Goal: Task Accomplishment & Management: Manage account settings

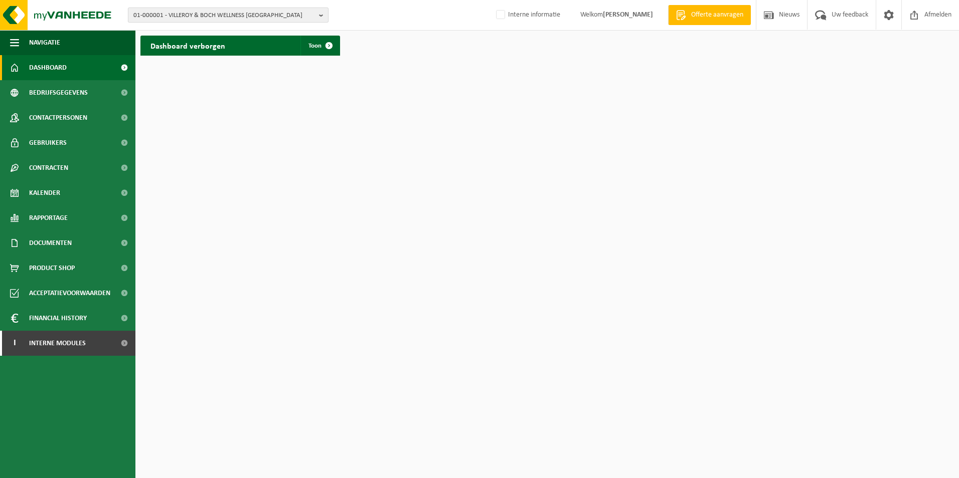
click at [205, 15] on span "01-000001 - VILLEROY & BOCH WELLNESS NV" at bounding box center [223, 15] width 181 height 15
type input "iterum"
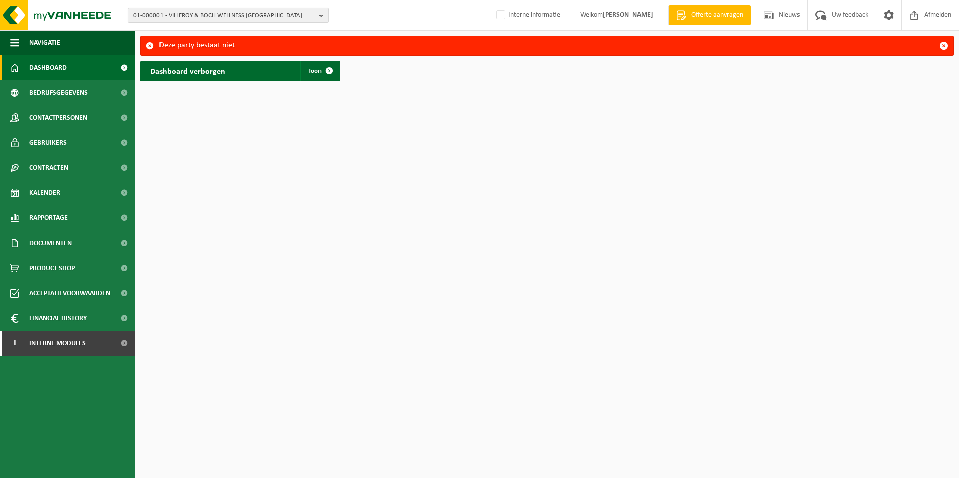
click at [234, 15] on span "01-000001 - VILLEROY & BOCH WELLNESS [GEOGRAPHIC_DATA]" at bounding box center [223, 15] width 181 height 15
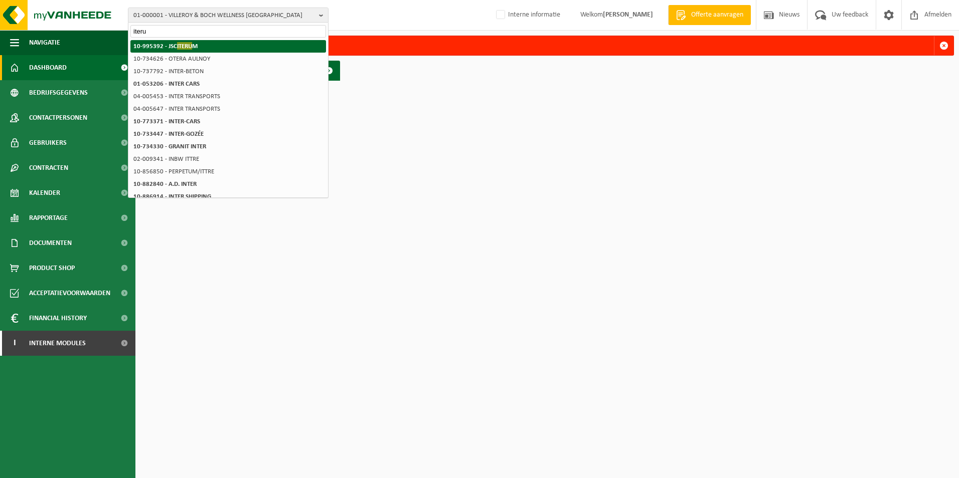
type input "iteru"
click at [201, 45] on li "10-995392 - JSC ITERU M" at bounding box center [228, 46] width 196 height 13
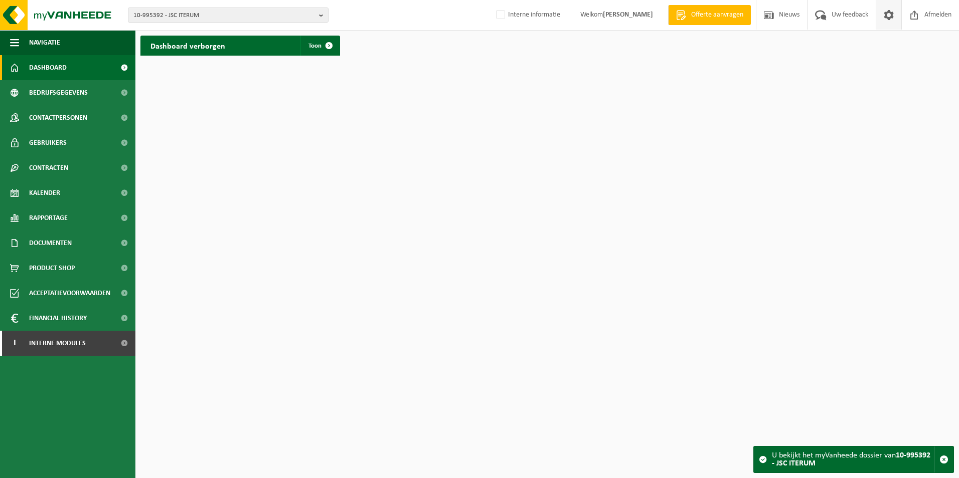
click at [891, 17] on span at bounding box center [888, 15] width 15 height 30
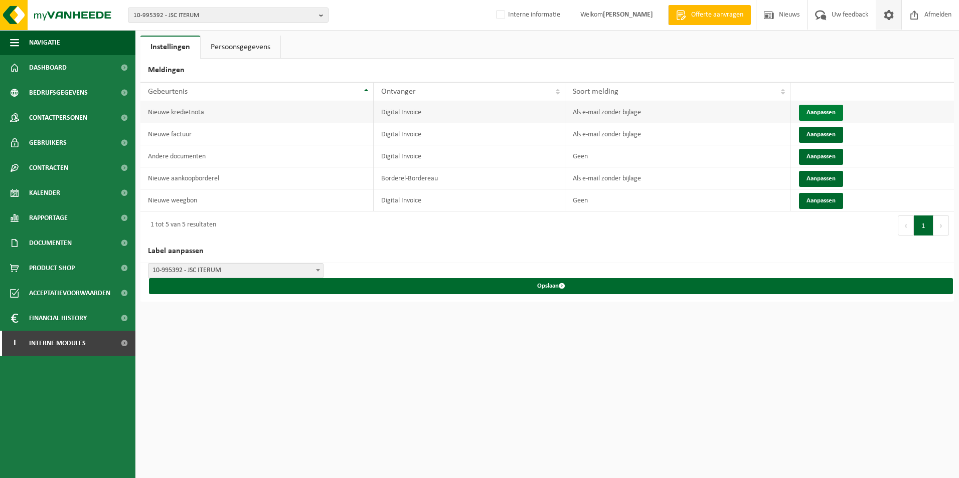
click at [827, 109] on button "Aanpassen" at bounding box center [821, 113] width 44 height 16
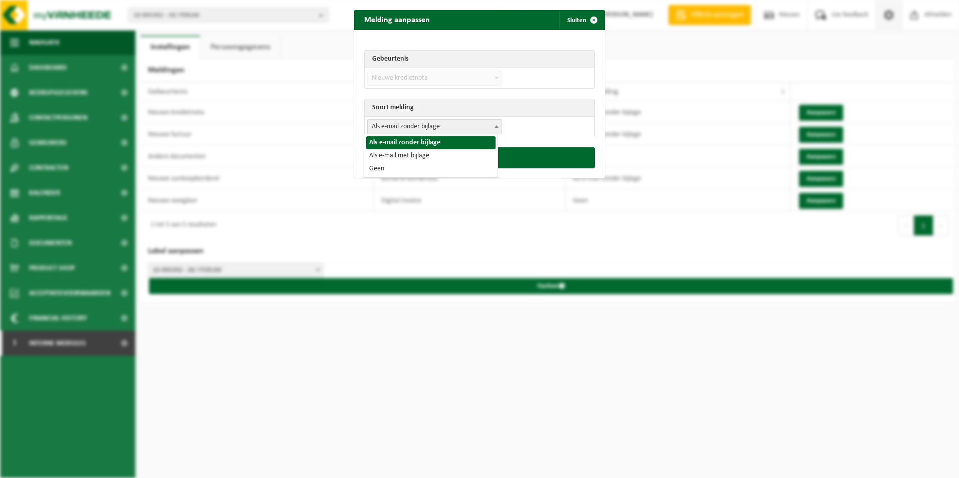
click at [425, 126] on span "Als e-mail zonder bijlage" at bounding box center [434, 127] width 134 height 14
select select "3"
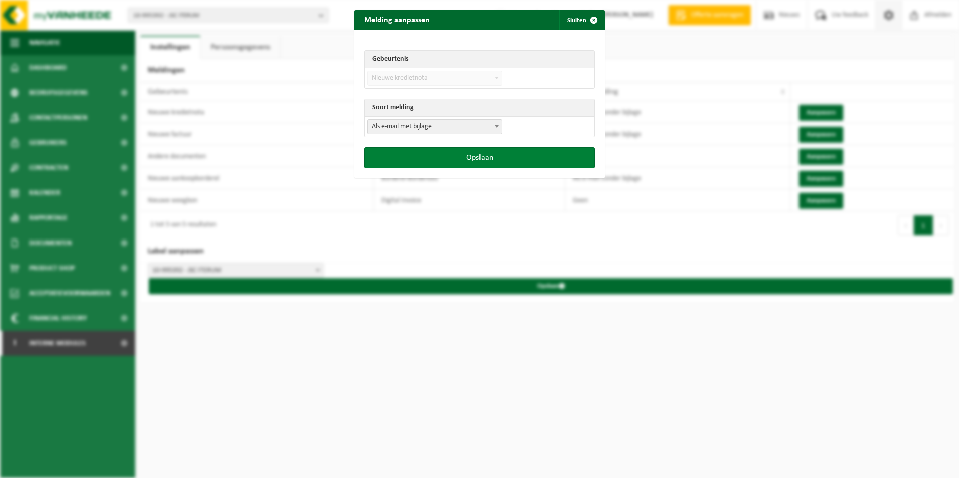
click at [505, 154] on button "Opslaan" at bounding box center [479, 157] width 231 height 21
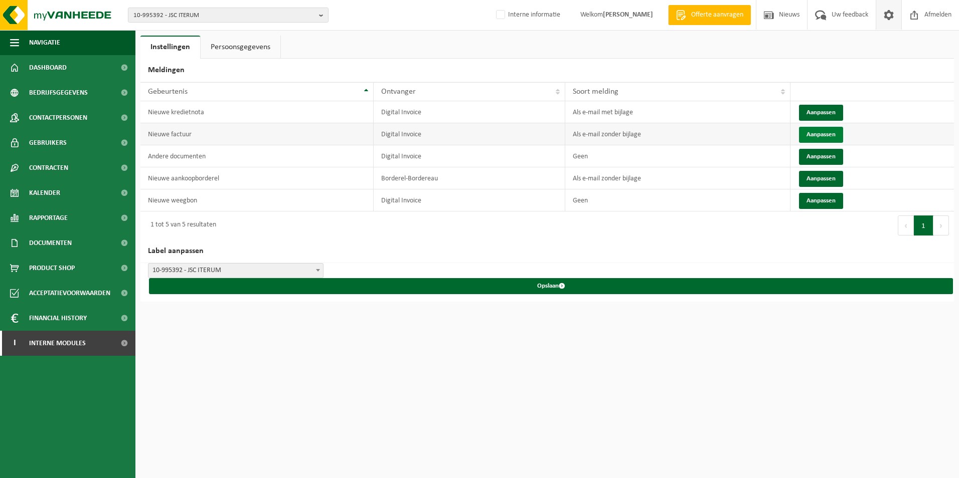
click at [816, 132] on button "Aanpassen" at bounding box center [821, 135] width 44 height 16
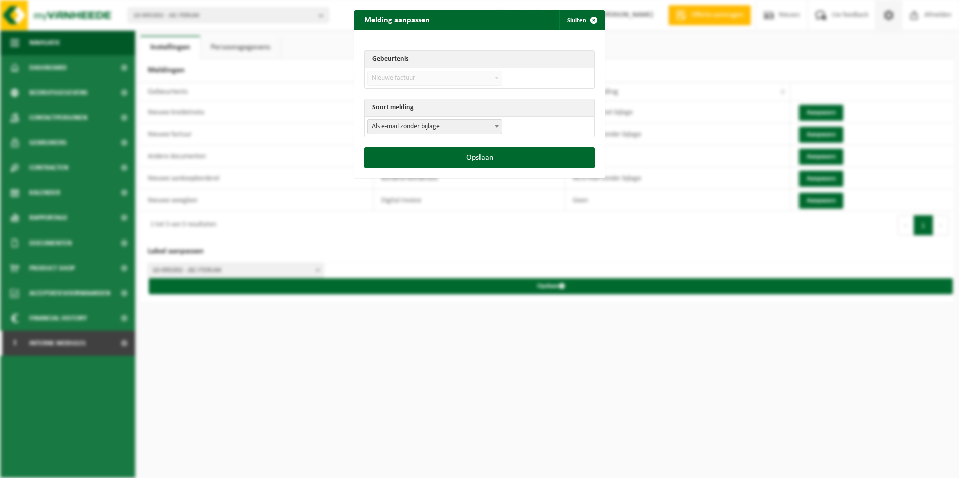
click at [460, 125] on span "Als e-mail zonder bijlage" at bounding box center [434, 127] width 134 height 14
select select "3"
click at [523, 151] on button "Opslaan" at bounding box center [479, 157] width 231 height 21
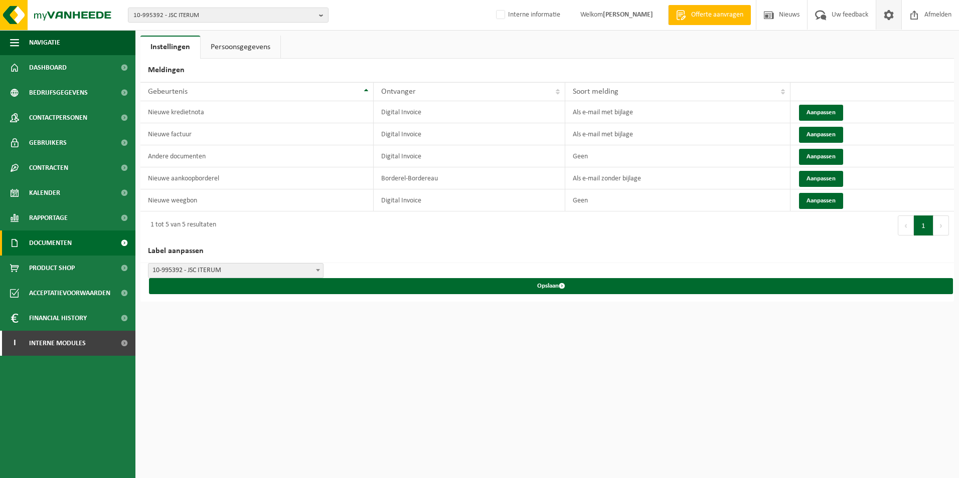
click at [48, 244] on span "Documenten" at bounding box center [50, 243] width 43 height 25
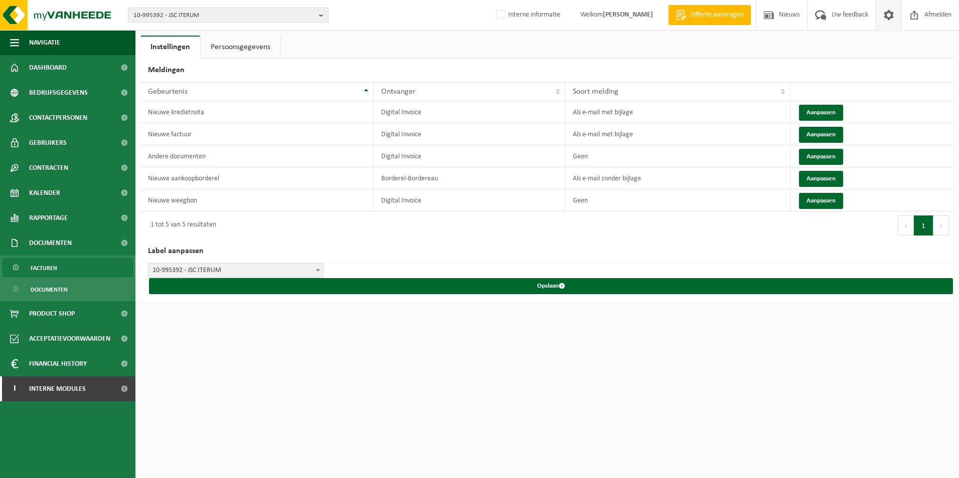
click at [46, 269] on span "Facturen" at bounding box center [44, 268] width 27 height 19
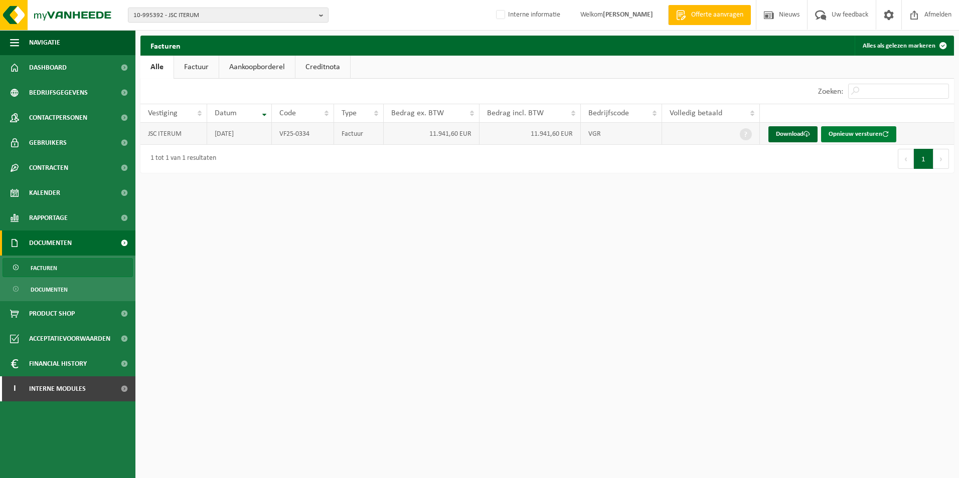
click at [854, 132] on button "Opnieuw versturen" at bounding box center [858, 134] width 75 height 16
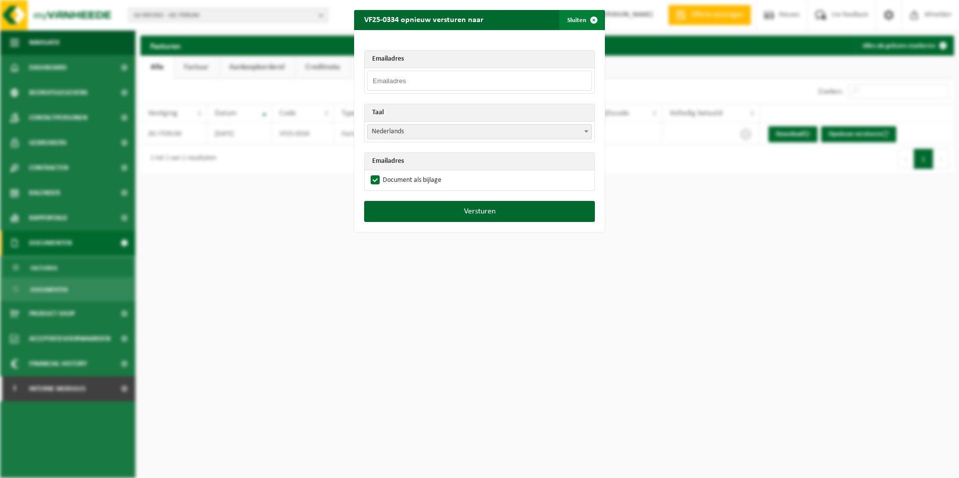
click at [584, 17] on span "button" at bounding box center [594, 20] width 20 height 20
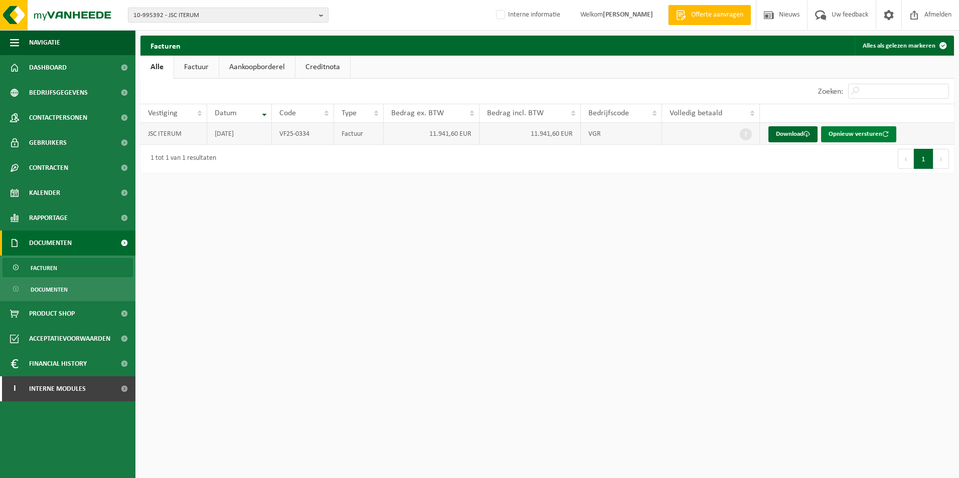
click at [862, 135] on button "Opnieuw versturen" at bounding box center [858, 134] width 75 height 16
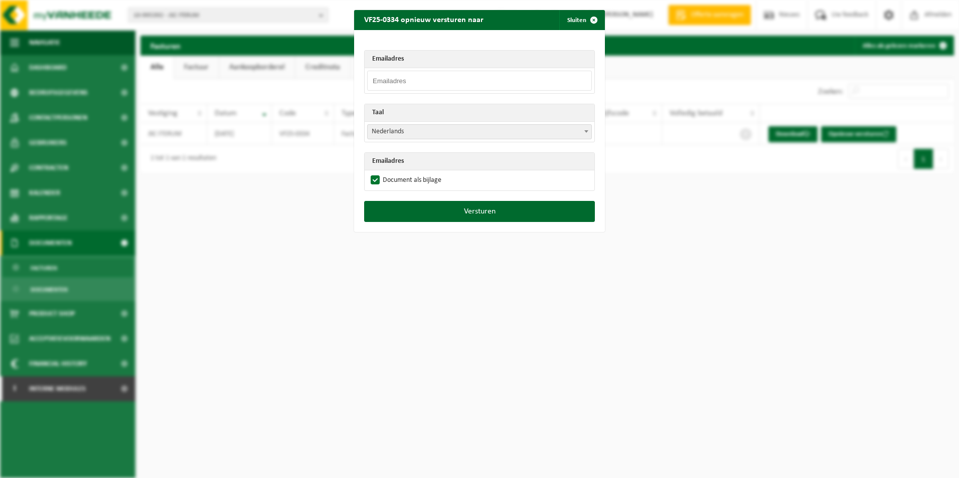
click at [450, 82] on input "email" at bounding box center [479, 81] width 225 height 20
paste input "10-996198"
type input "10-996198"
drag, startPoint x: 446, startPoint y: 82, endPoint x: 346, endPoint y: 75, distance: 100.0
click at [346, 75] on div "VF25-0334 opnieuw versturen naar Sluiten Emailadres 10-996198 Taal Nederlands F…" at bounding box center [479, 239] width 959 height 478
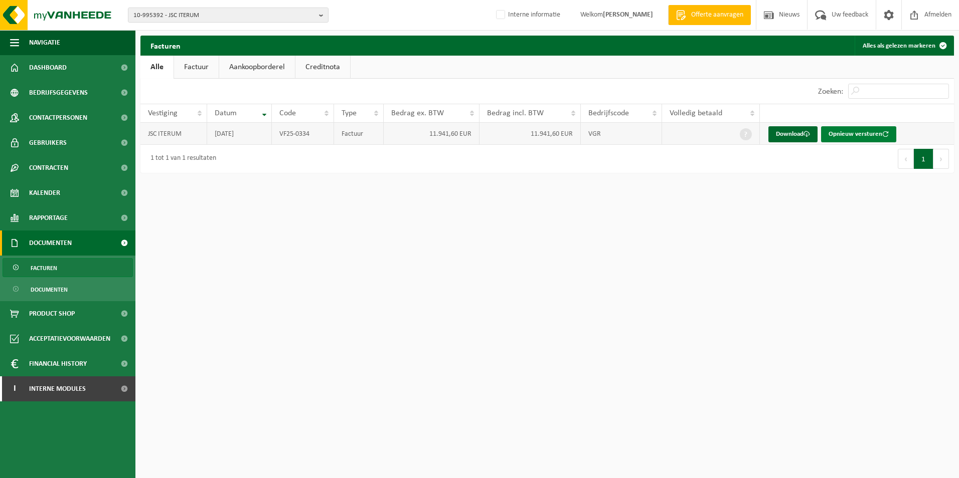
click at [857, 134] on button "Opnieuw versturen" at bounding box center [858, 134] width 75 height 16
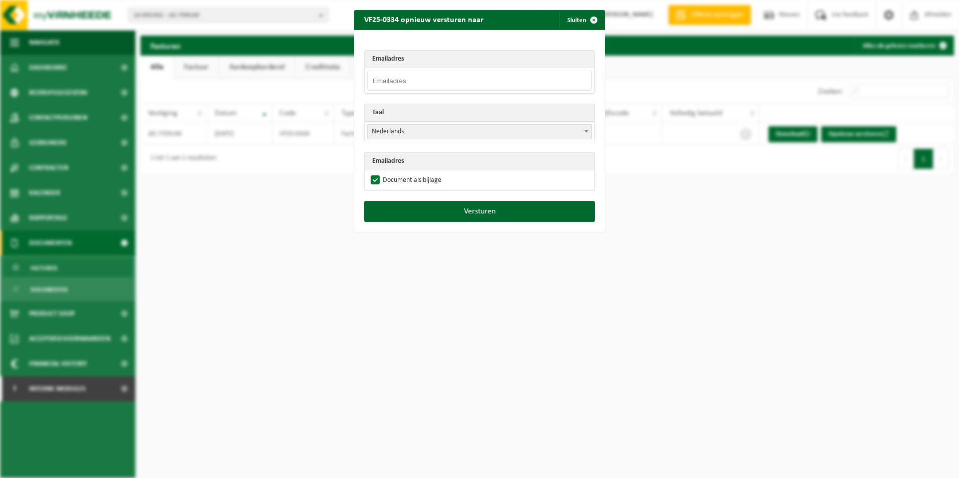
click at [458, 76] on input "email" at bounding box center [479, 81] width 225 height 20
paste input "import@iterum.lv"
type input "import@iterum.lv"
click at [423, 131] on span "Nederlands" at bounding box center [479, 132] width 224 height 14
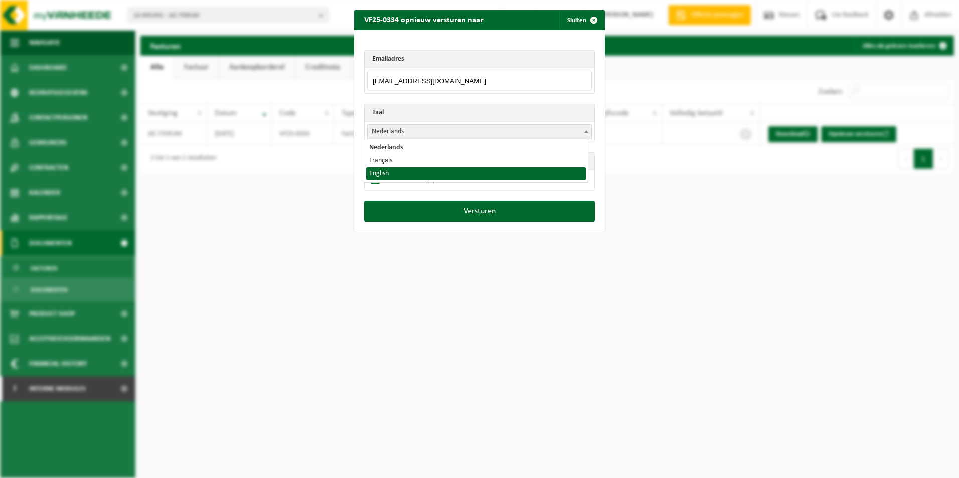
select select "en"
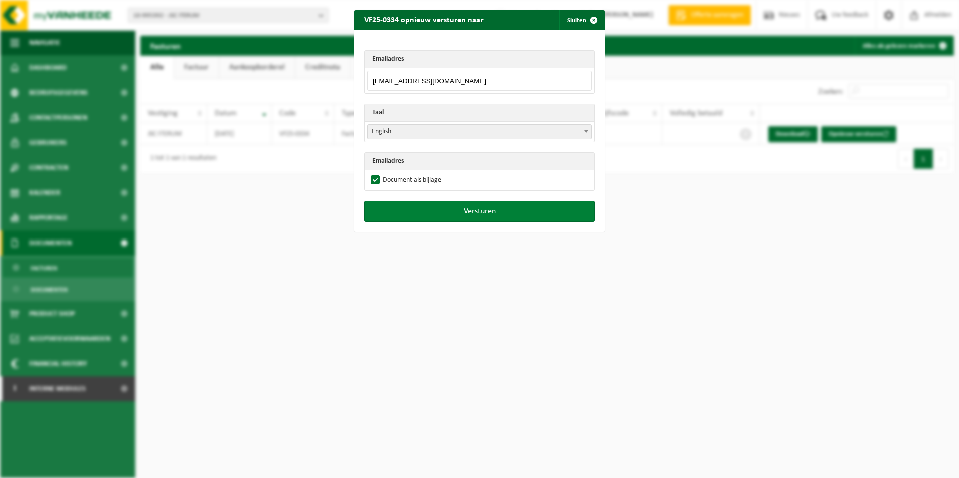
click at [474, 211] on button "Versturen" at bounding box center [479, 211] width 231 height 21
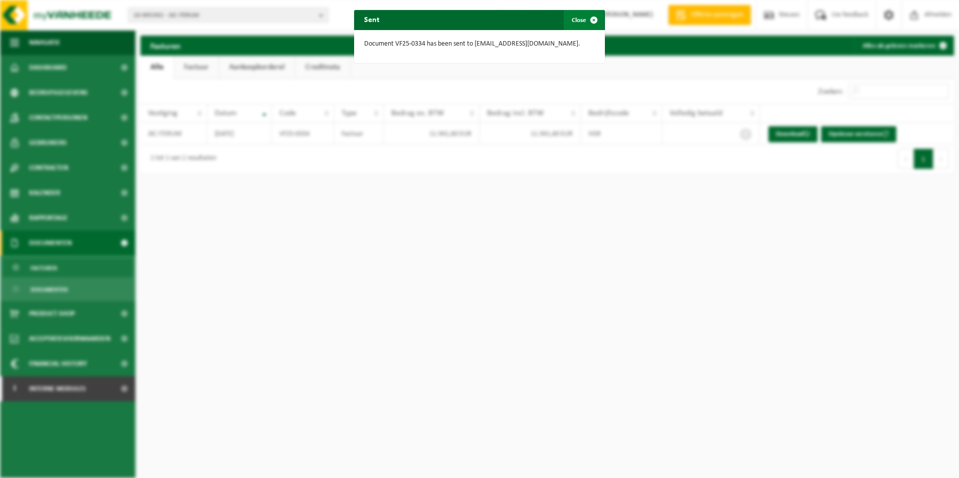
click at [573, 17] on button "Close" at bounding box center [584, 20] width 40 height 20
